Goal: Register for event/course

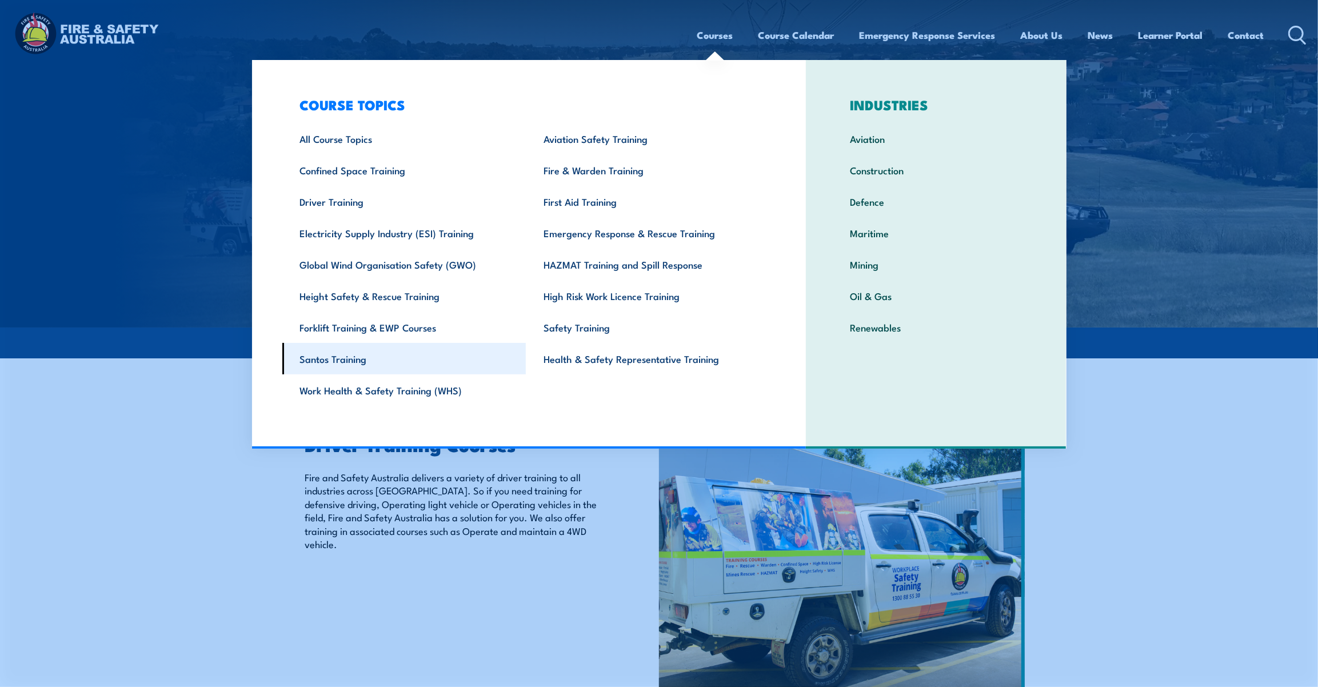
drag, startPoint x: 372, startPoint y: 353, endPoint x: 366, endPoint y: 350, distance: 6.7
click at [371, 353] on link "Santos Training" at bounding box center [404, 358] width 244 height 31
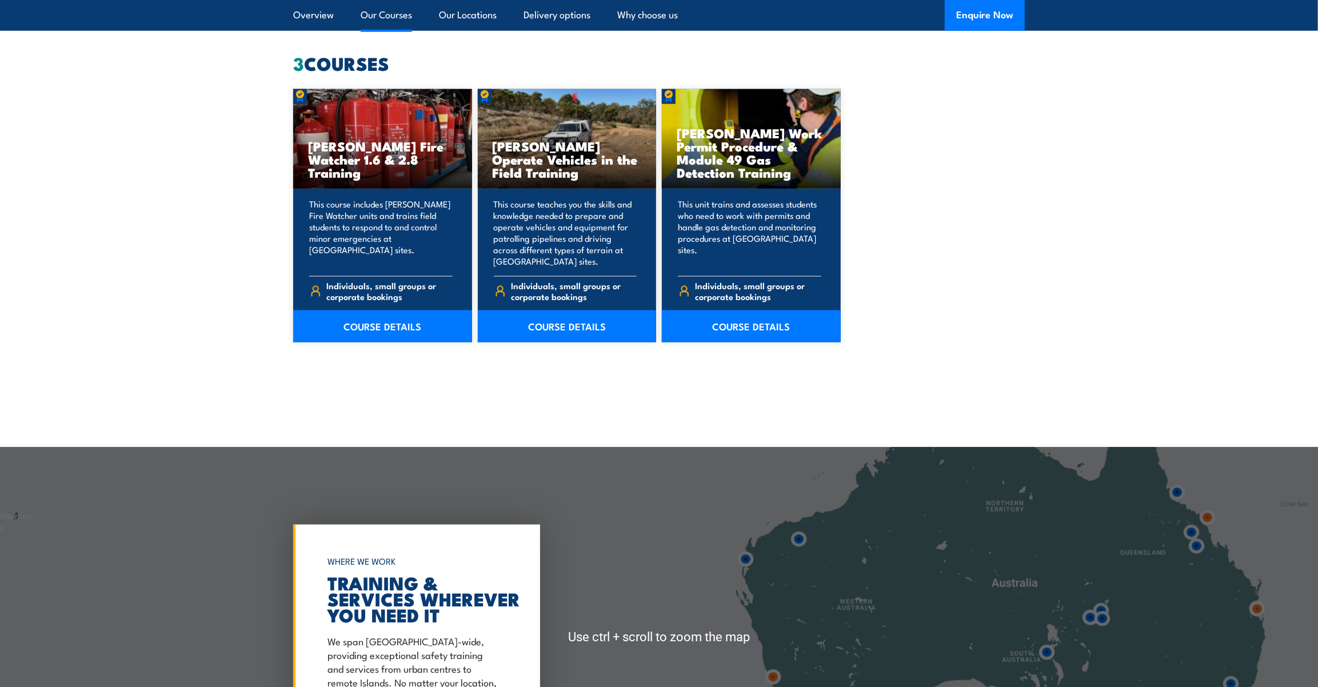
scroll to position [831, 0]
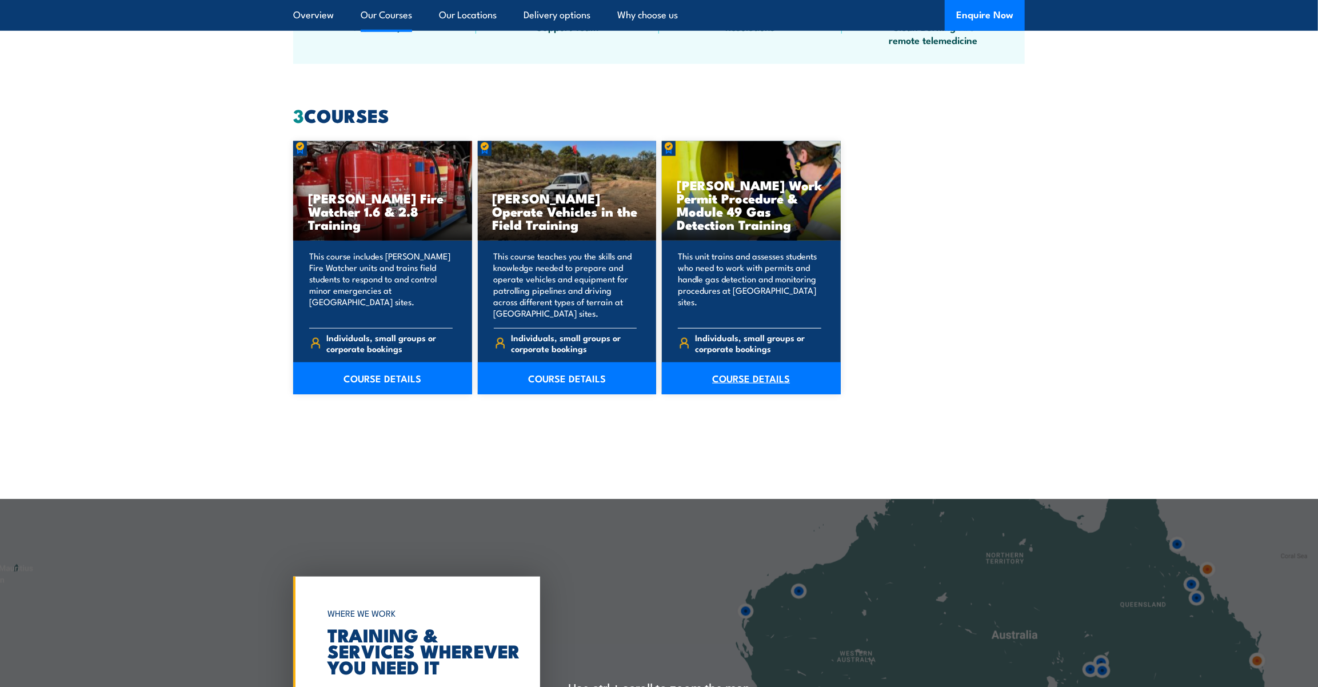
drag, startPoint x: 755, startPoint y: 380, endPoint x: 734, endPoint y: 378, distance: 21.2
click at [755, 380] on link "COURSE DETAILS" at bounding box center [751, 378] width 179 height 32
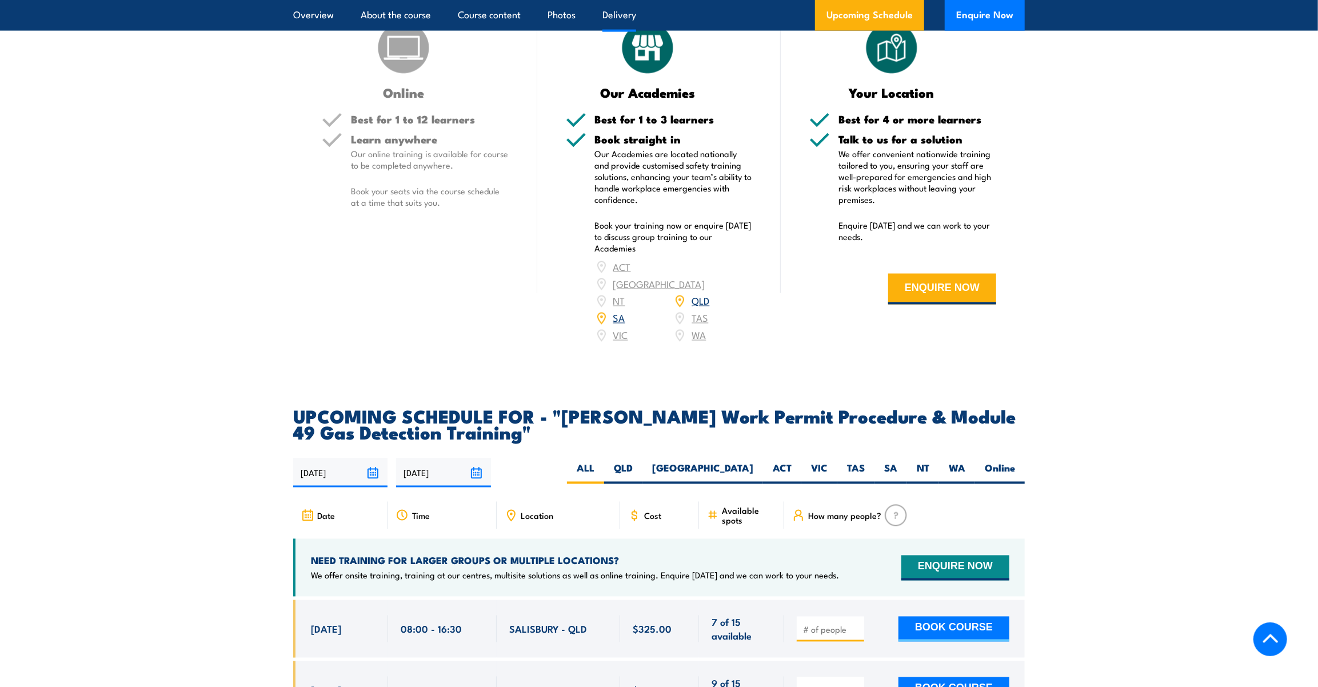
scroll to position [1663, 0]
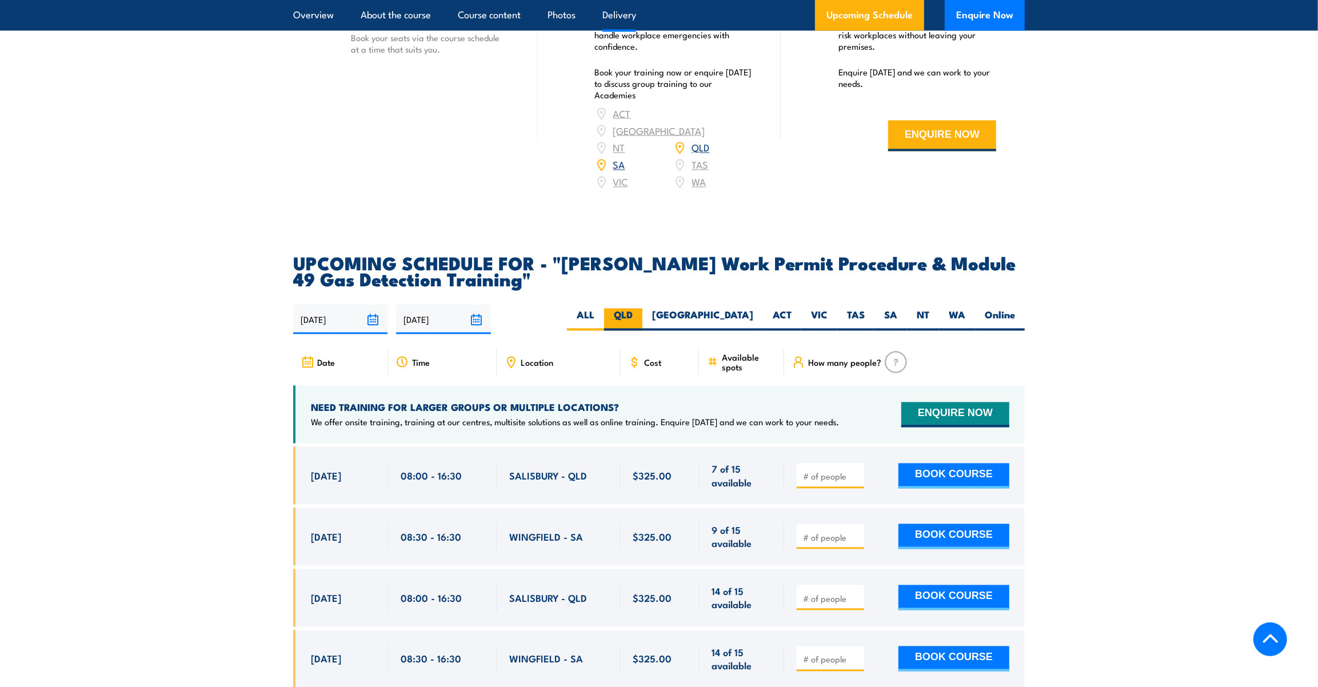
click at [643, 309] on label "QLD" at bounding box center [623, 320] width 38 height 22
click at [640, 309] on input "QLD" at bounding box center [636, 312] width 7 height 7
radio input "true"
